Goal: Task Accomplishment & Management: Use online tool/utility

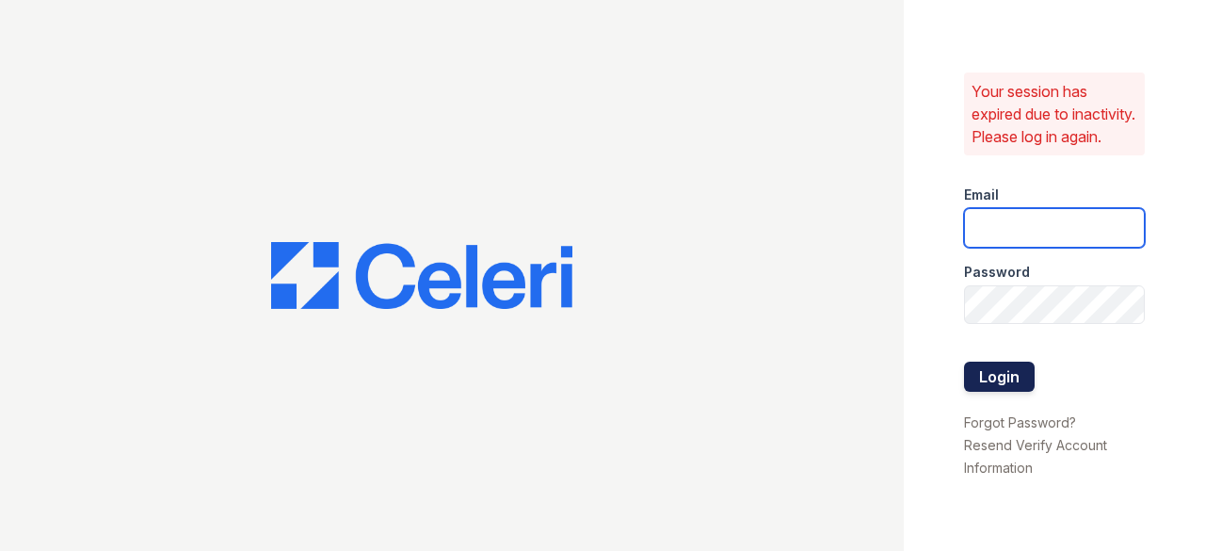
type input "[DOMAIN_NAME][EMAIL_ADDRESS][DOMAIN_NAME]"
click at [1027, 386] on button "Login" at bounding box center [999, 377] width 71 height 30
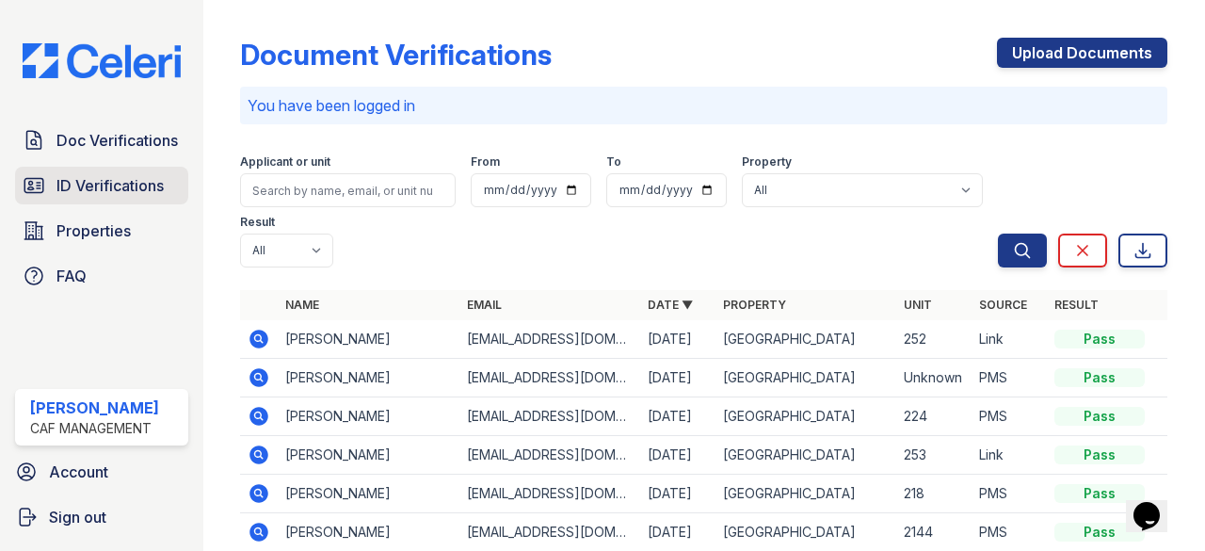
click at [129, 180] on span "ID Verifications" at bounding box center [109, 185] width 107 height 23
